Goal: Task Accomplishment & Management: Manage account settings

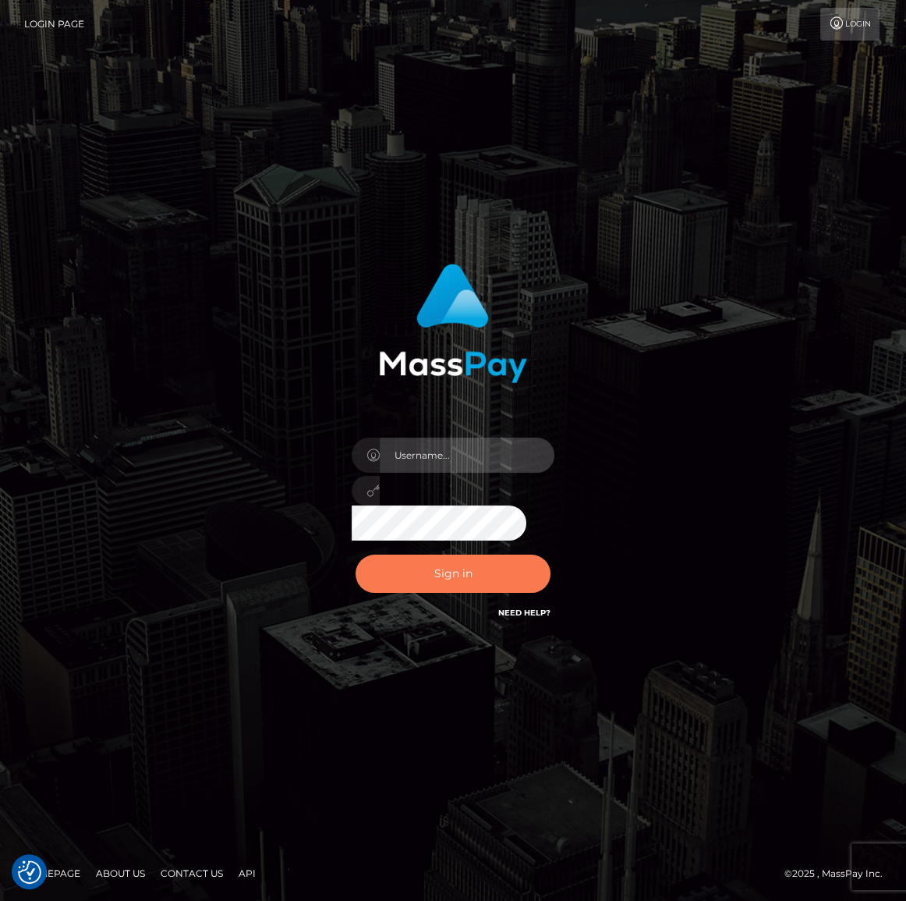
type input "Maria.spree"
click at [443, 587] on button "Sign in" at bounding box center [453, 573] width 195 height 38
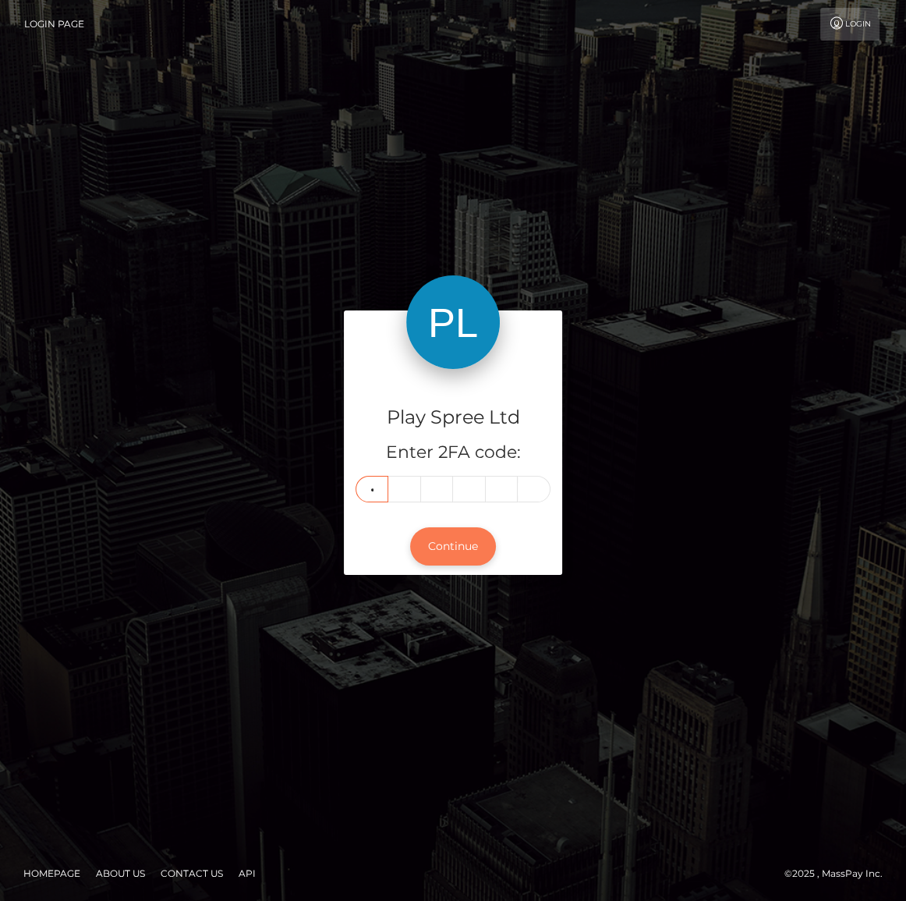
type input "8"
type input "4"
type input "6"
type input "2"
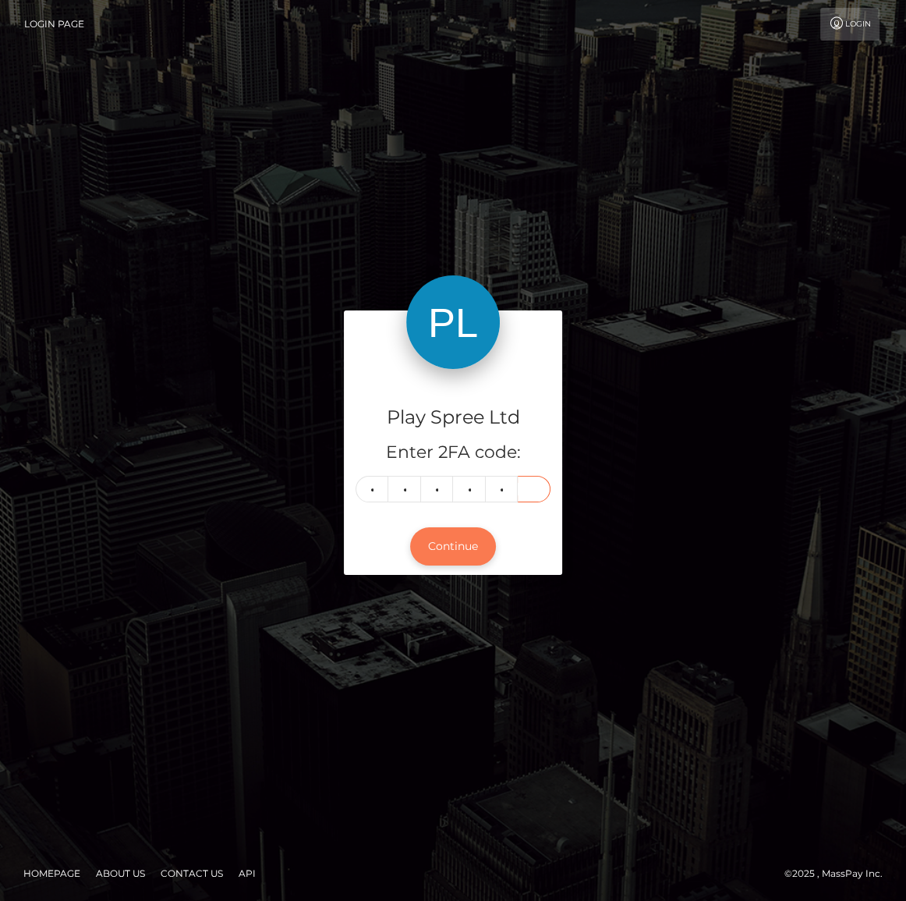
type input "7"
